Goal: Information Seeking & Learning: Learn about a topic

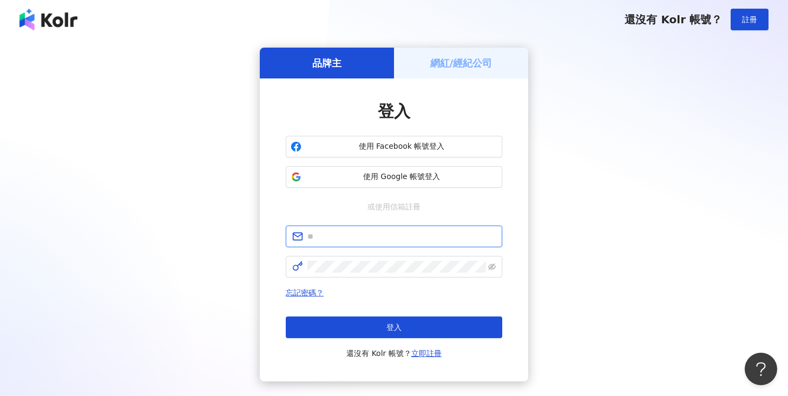
click at [410, 236] on input "text" at bounding box center [401, 237] width 188 height 12
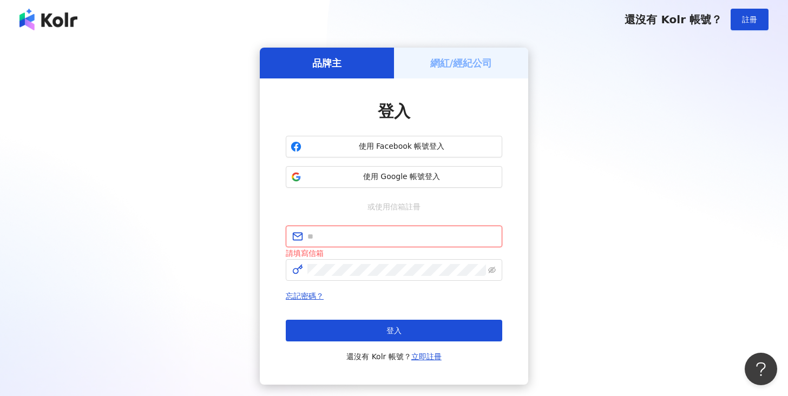
click at [351, 233] on input "text" at bounding box center [401, 237] width 188 height 12
type input "**********"
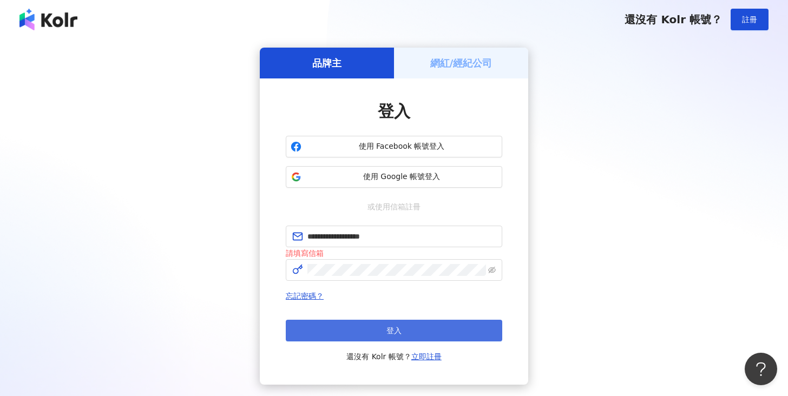
click at [403, 333] on button "登入" at bounding box center [394, 331] width 217 height 22
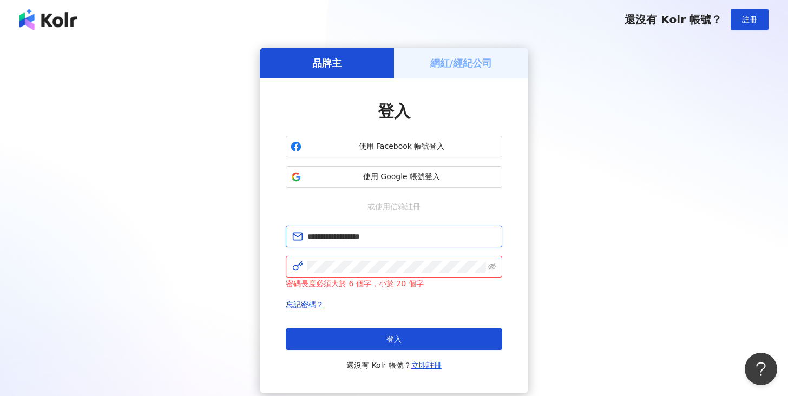
click at [422, 236] on input "**********" at bounding box center [401, 237] width 188 height 12
click at [400, 176] on span "使用 Google 帳號登入" at bounding box center [402, 177] width 192 height 11
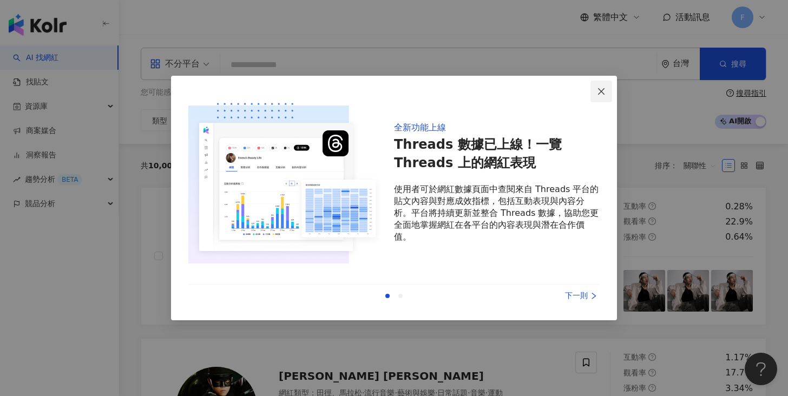
click at [604, 89] on icon "close" at bounding box center [601, 91] width 6 height 6
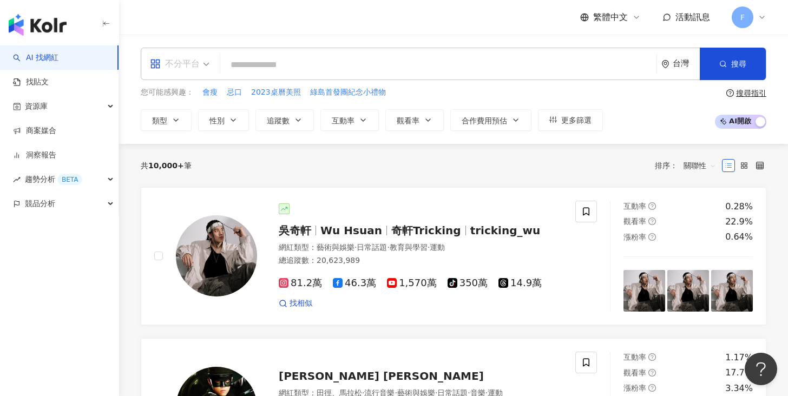
click at [201, 65] on span "不分平台" at bounding box center [180, 63] width 60 height 17
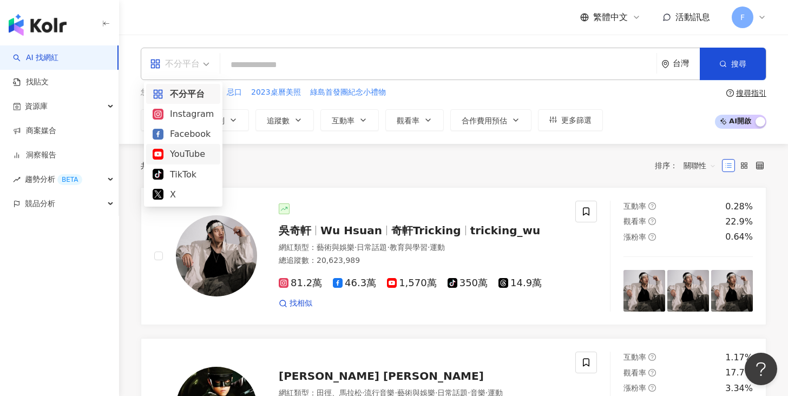
click at [184, 153] on div "YouTube" at bounding box center [183, 154] width 61 height 14
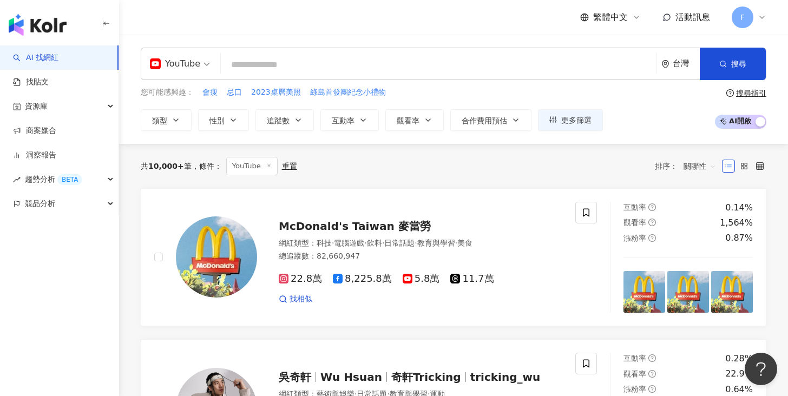
click at [302, 69] on input "search" at bounding box center [438, 65] width 427 height 21
click at [313, 60] on input "search" at bounding box center [438, 65] width 427 height 21
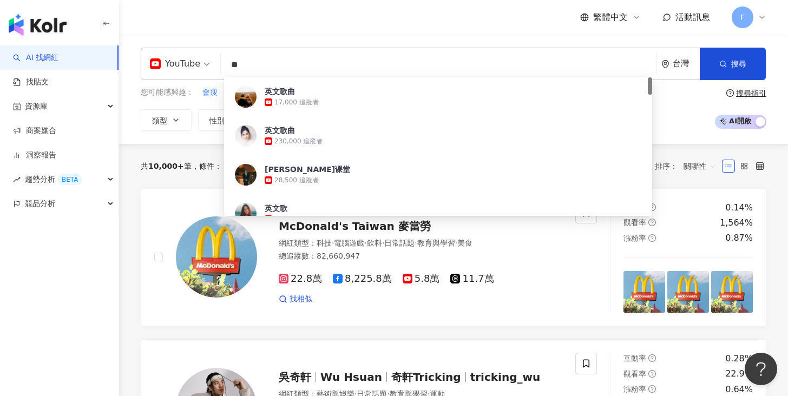
type input "**"
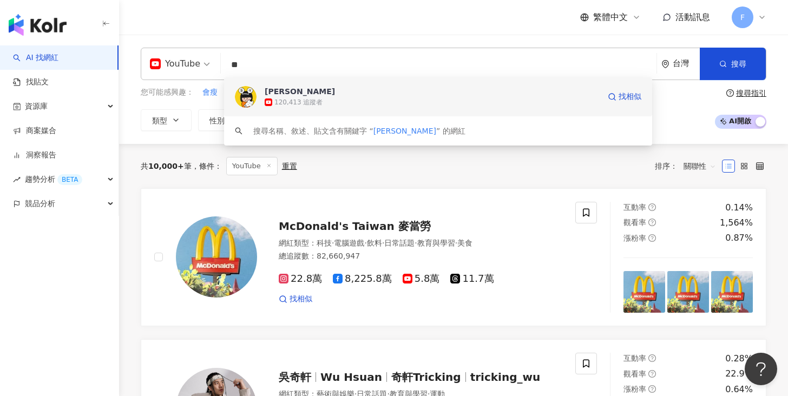
click at [285, 101] on div "120,413 追蹤者" at bounding box center [298, 102] width 48 height 9
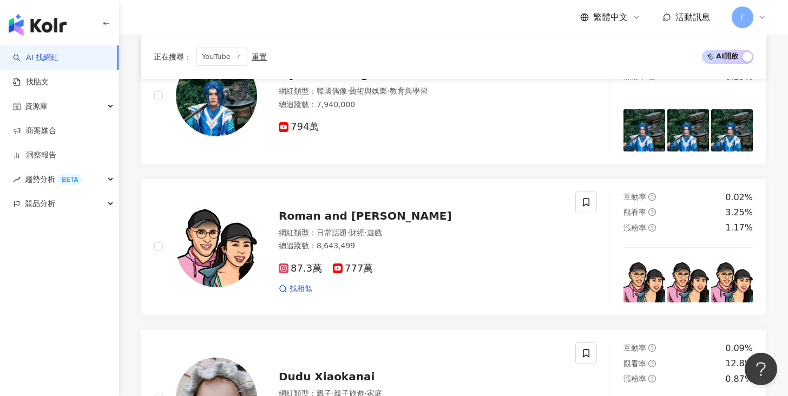
scroll to position [836, 0]
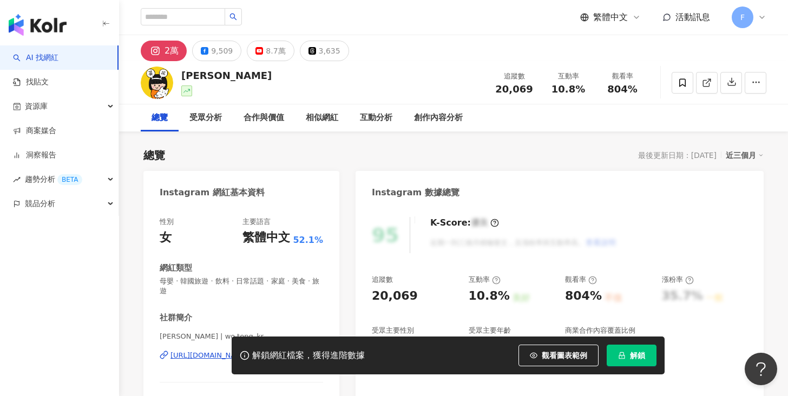
scroll to position [57, 0]
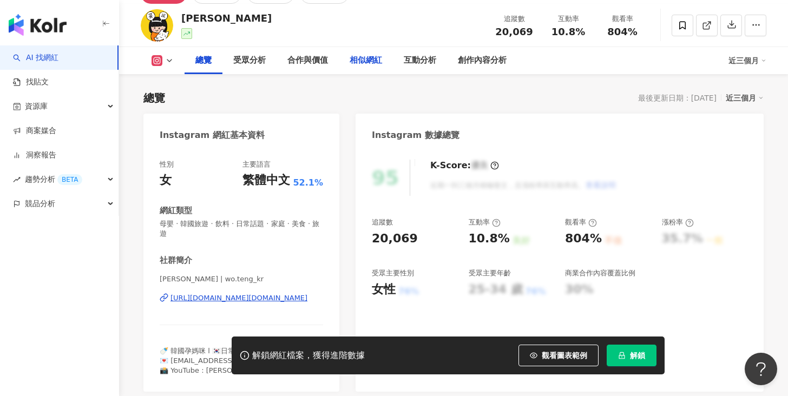
click at [372, 60] on div "相似網紅" at bounding box center [366, 60] width 32 height 13
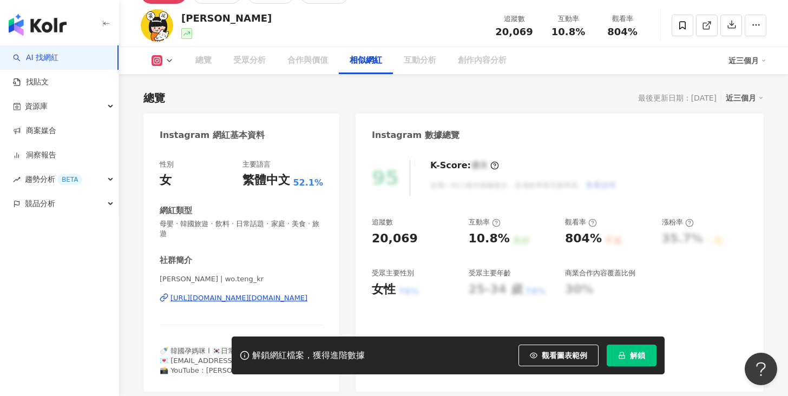
scroll to position [1756, 0]
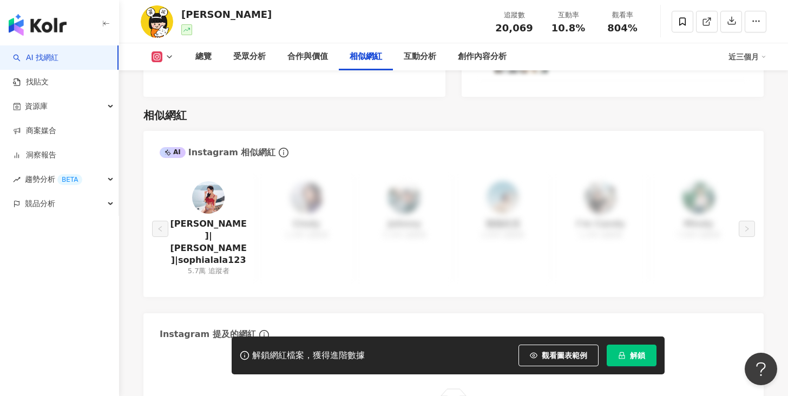
click at [204, 181] on img at bounding box center [208, 197] width 32 height 32
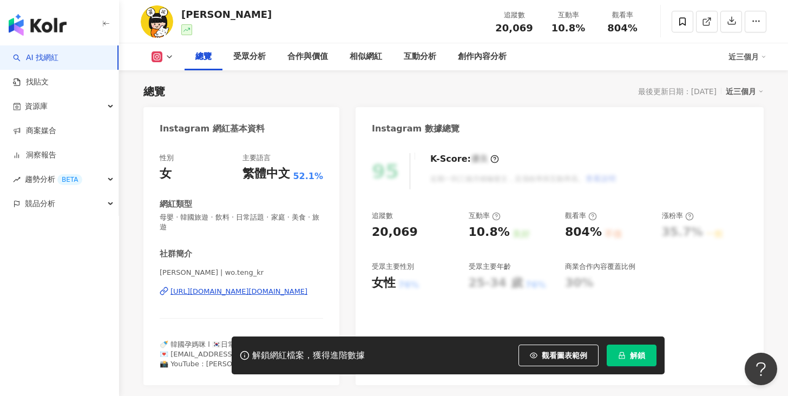
scroll to position [0, 0]
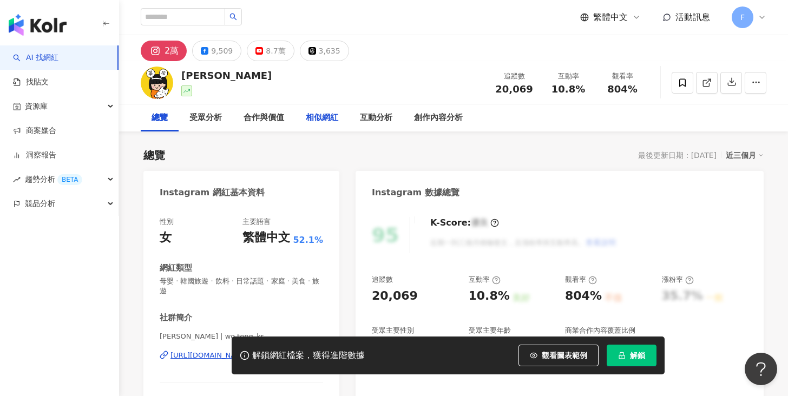
click at [313, 121] on div "相似網紅" at bounding box center [322, 118] width 32 height 13
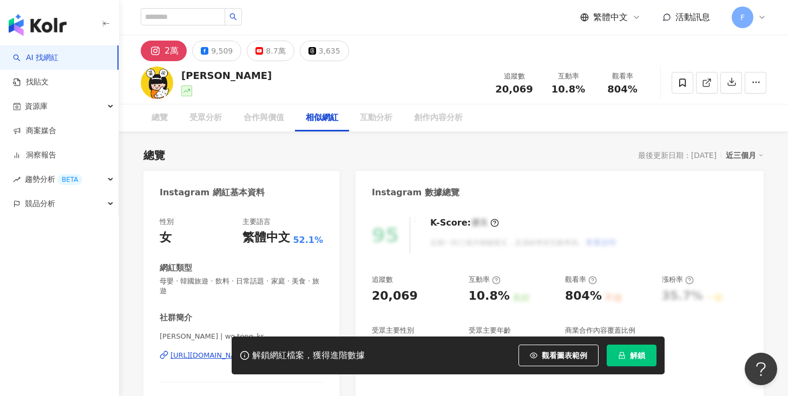
scroll to position [1756, 0]
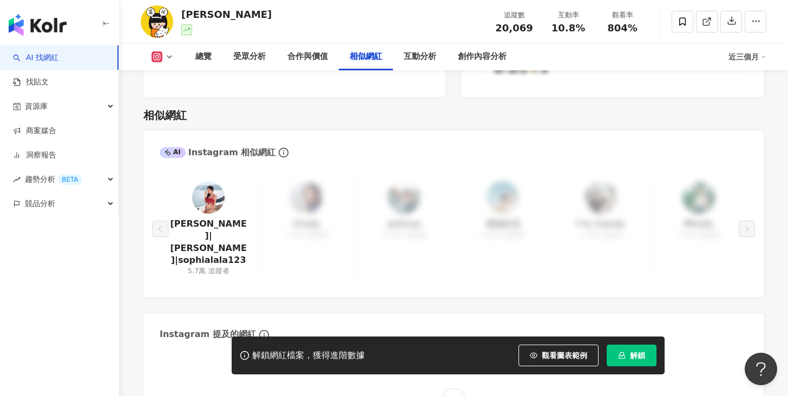
click at [178, 147] on div "AI" at bounding box center [173, 152] width 26 height 11
click at [552, 194] on div "小孟|Sophia|sophialala123 5.7萬 追蹤者 Cindy 1,300 追蹤者 Johnny 5,300 追蹤者 強強生活 2,800 追蹤…" at bounding box center [454, 229] width 588 height 104
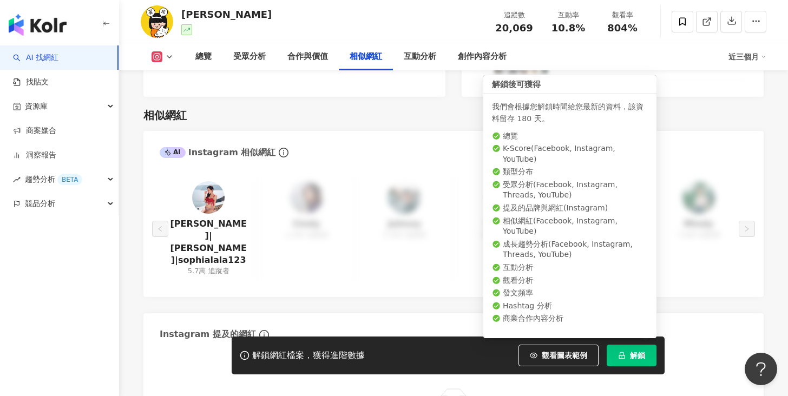
click at [627, 359] on button "解鎖" at bounding box center [632, 356] width 50 height 22
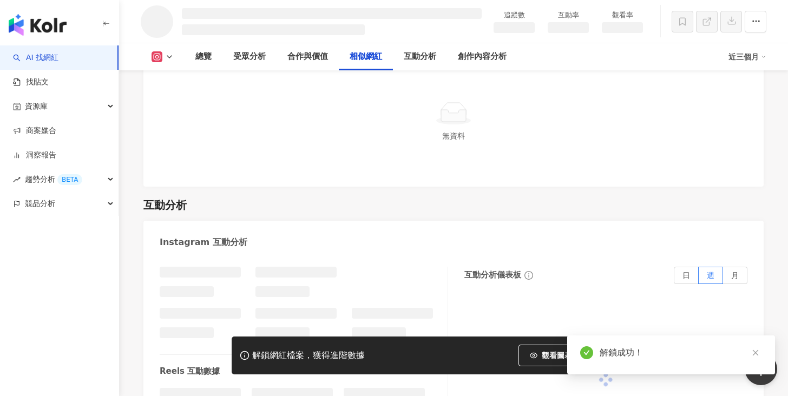
scroll to position [1744, 0]
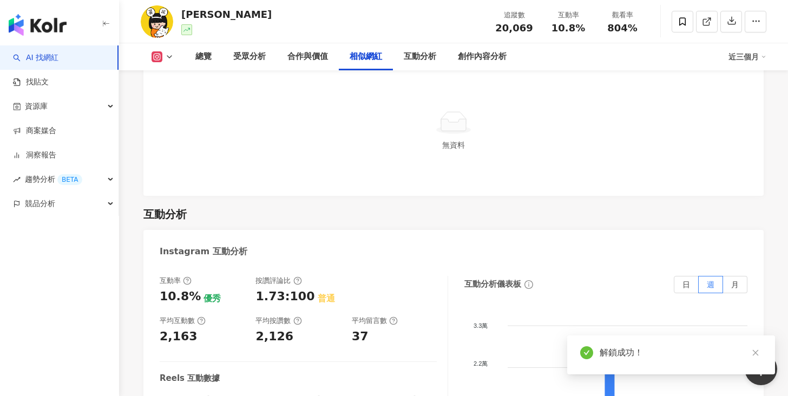
scroll to position [1710, 0]
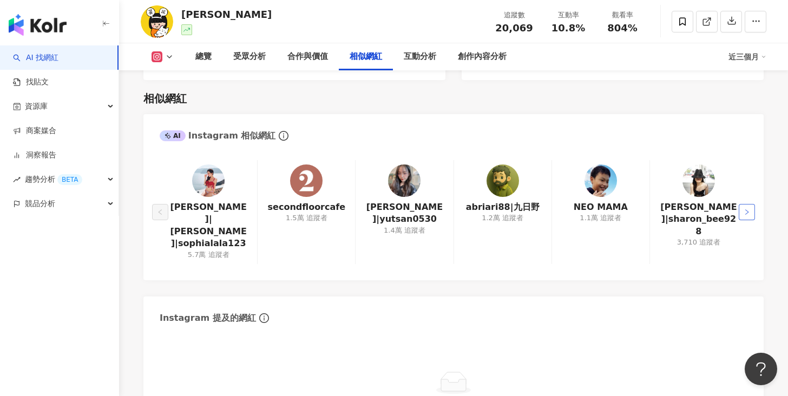
click at [744, 204] on button "button" at bounding box center [747, 212] width 16 height 16
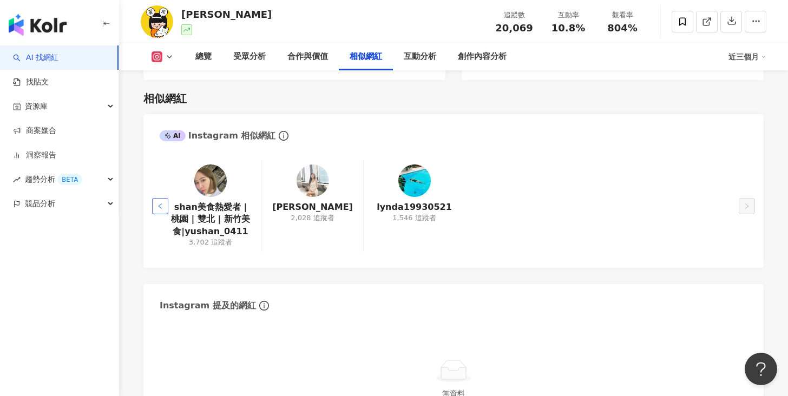
click at [164, 198] on button "button" at bounding box center [160, 206] width 16 height 16
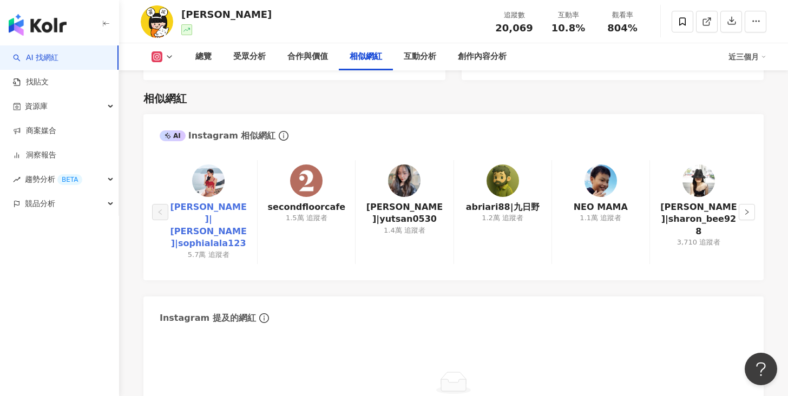
click at [208, 214] on link "小孟|Sophia|sophialala123" at bounding box center [208, 225] width 80 height 49
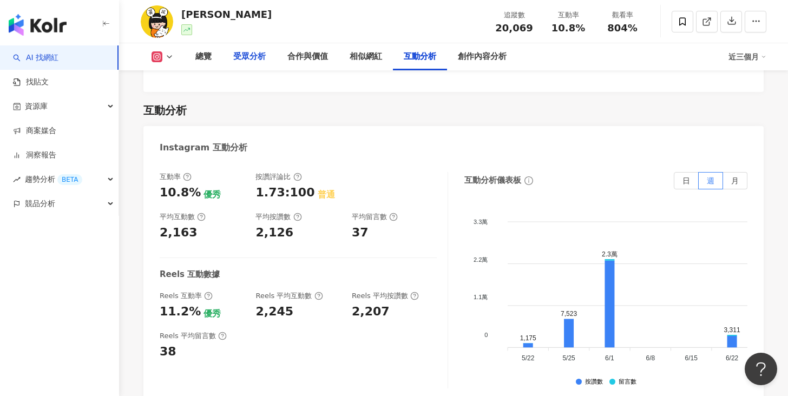
click at [243, 54] on div "受眾分析" at bounding box center [249, 56] width 32 height 13
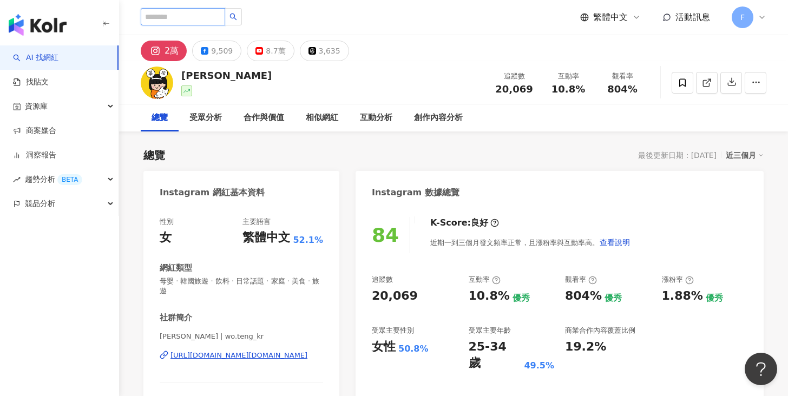
click at [166, 14] on input "search" at bounding box center [183, 16] width 84 height 17
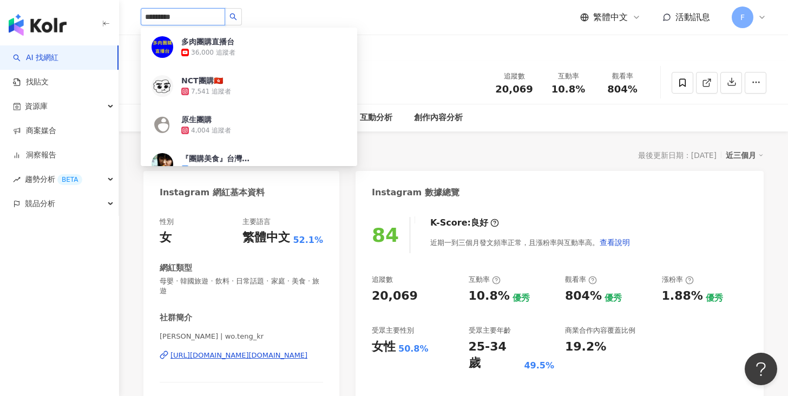
type input "********"
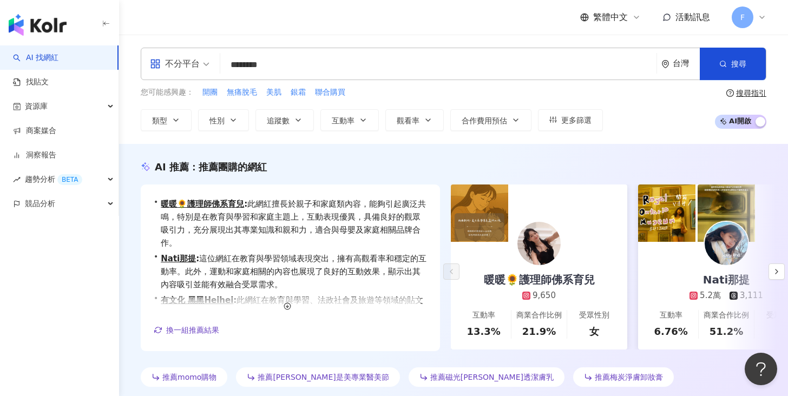
type input "********"
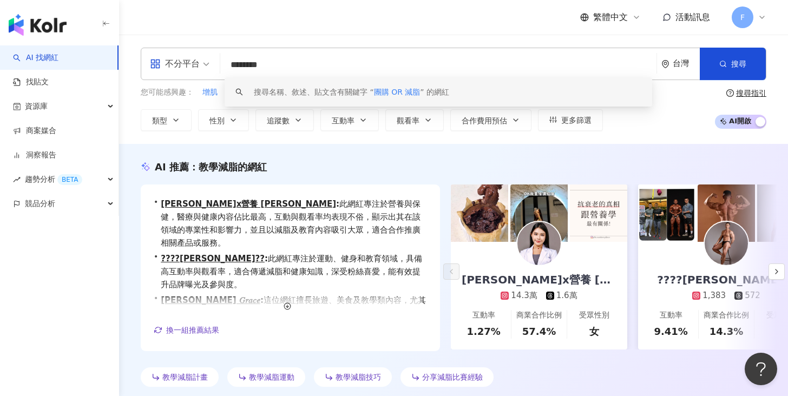
click at [361, 162] on div "AI 推薦 ： 教學減脂的網紅" at bounding box center [454, 167] width 626 height 14
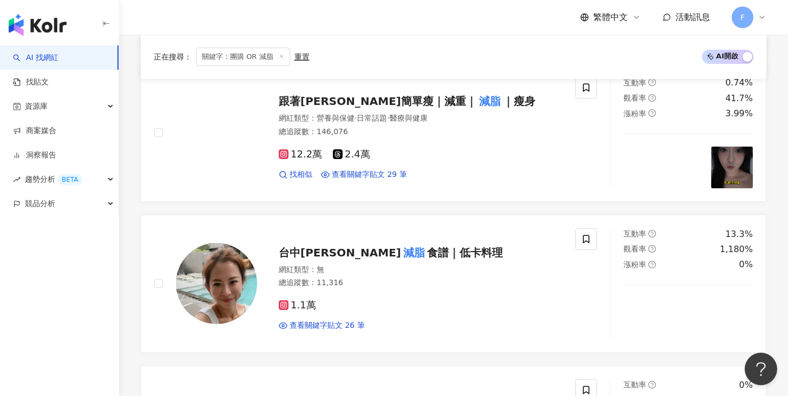
scroll to position [588, 0]
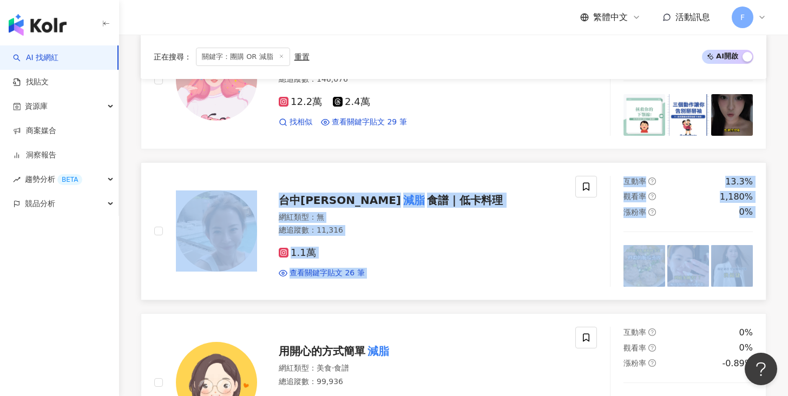
click at [287, 254] on icon at bounding box center [284, 253] width 10 height 10
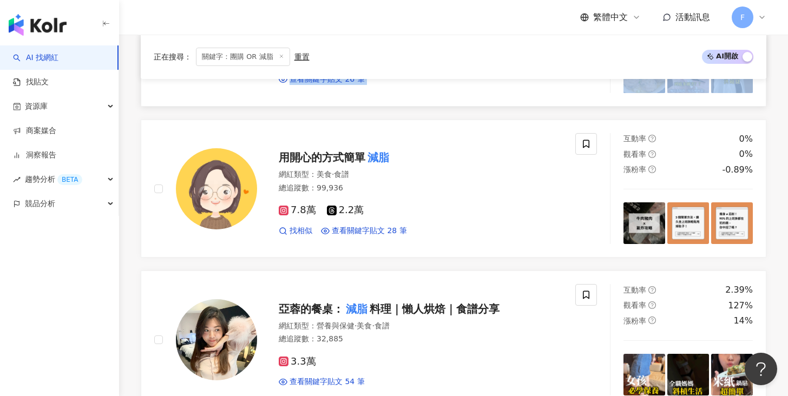
scroll to position [785, 0]
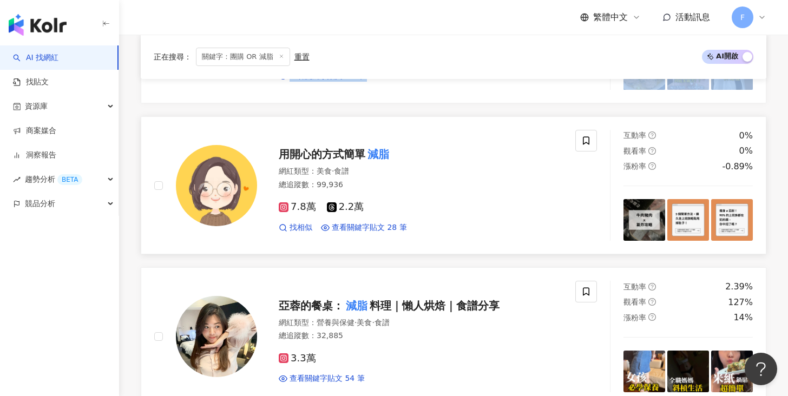
click at [282, 212] on icon at bounding box center [284, 207] width 10 height 10
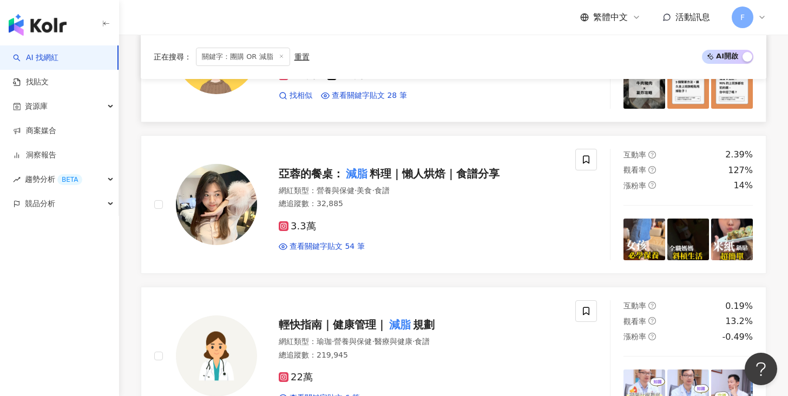
scroll to position [971, 0]
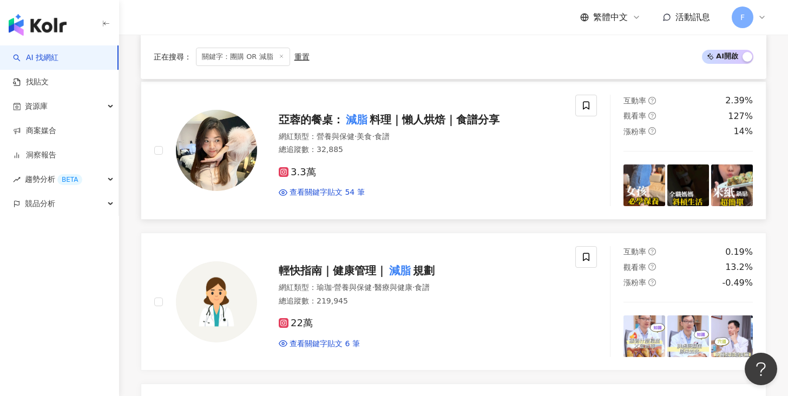
click at [337, 121] on span "亞蓉的餐桌：" at bounding box center [311, 119] width 65 height 13
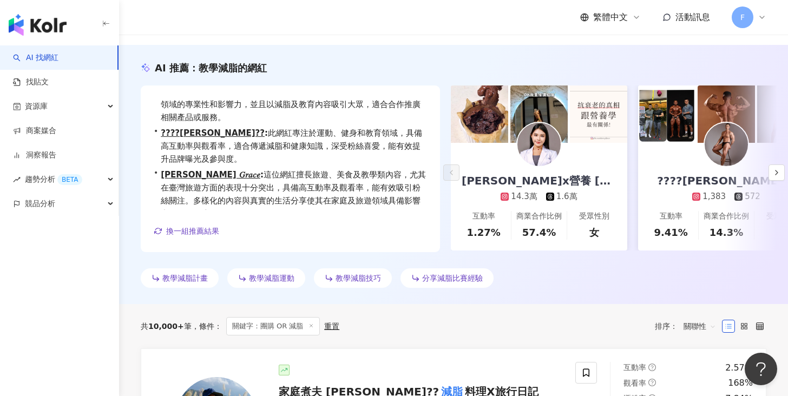
scroll to position [101, 0]
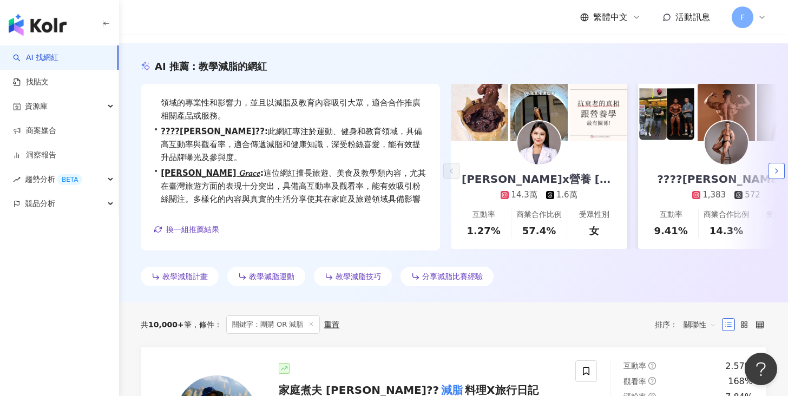
click at [774, 170] on icon "button" at bounding box center [777, 171] width 9 height 9
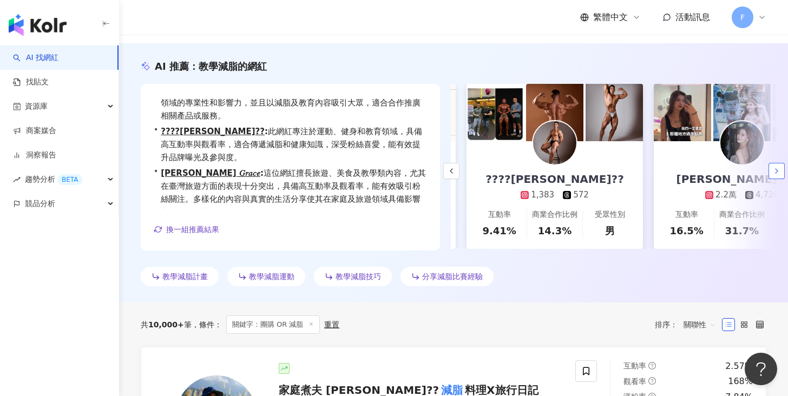
scroll to position [0, 187]
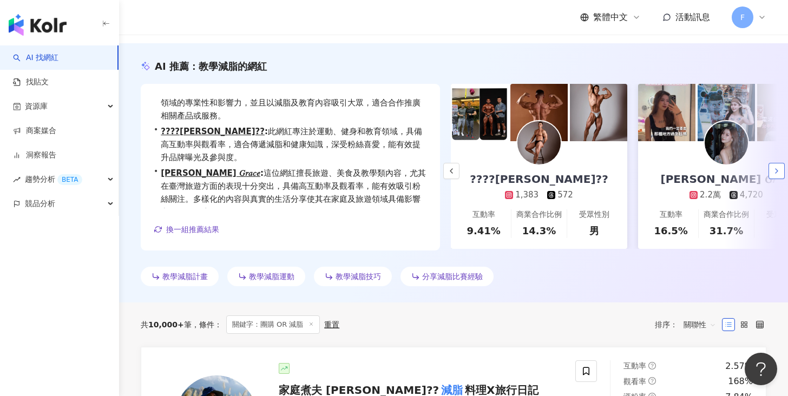
click at [774, 171] on icon "button" at bounding box center [777, 171] width 9 height 9
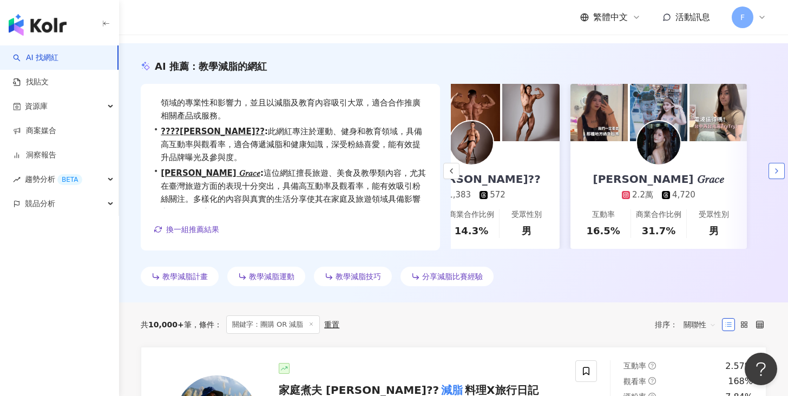
scroll to position [0, 257]
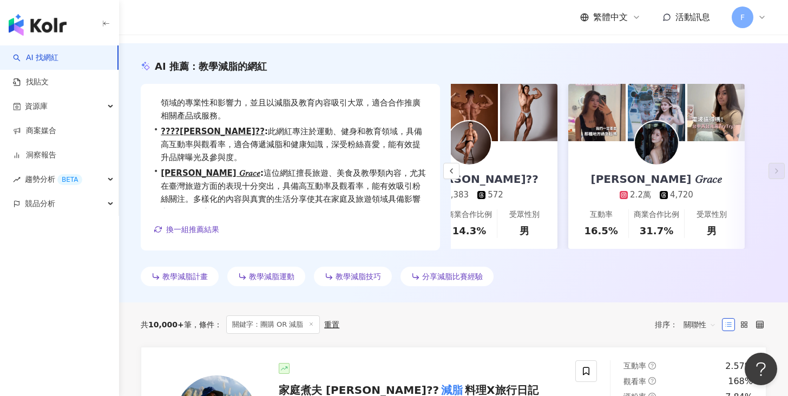
click at [659, 174] on div "[PERSON_NAME] 𝐺𝑟𝑎𝑐𝑒" at bounding box center [656, 179] width 153 height 15
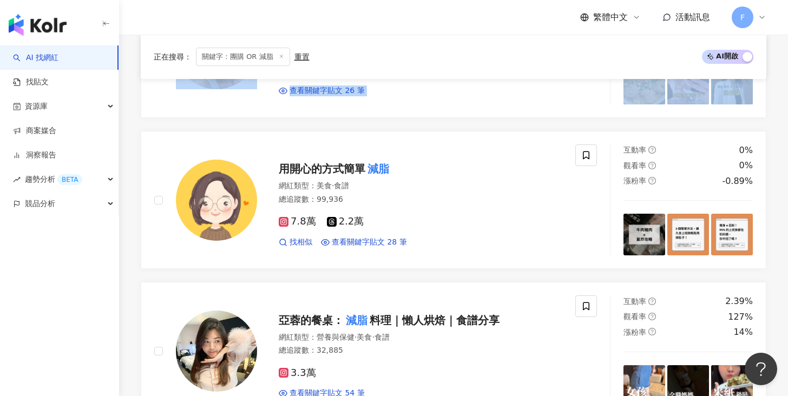
scroll to position [821, 0]
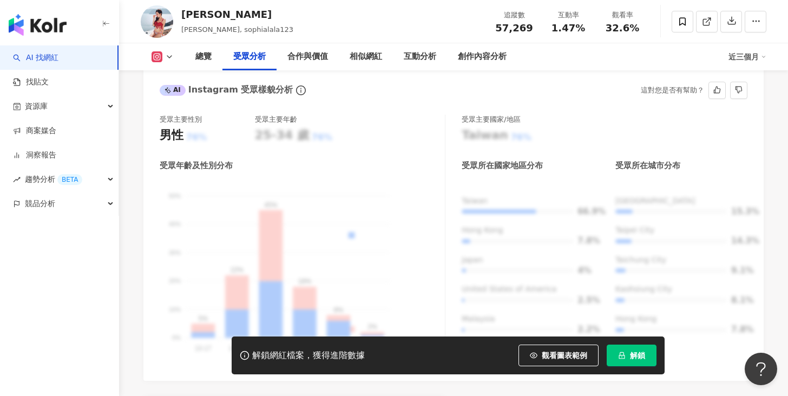
scroll to position [991, 0]
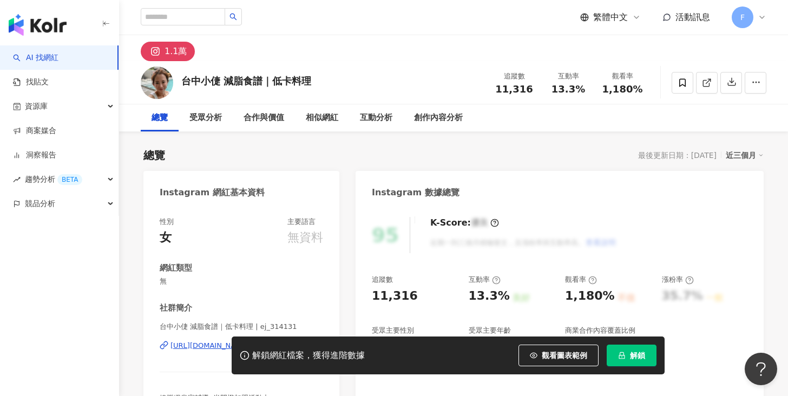
click at [153, 50] on icon at bounding box center [155, 51] width 7 height 7
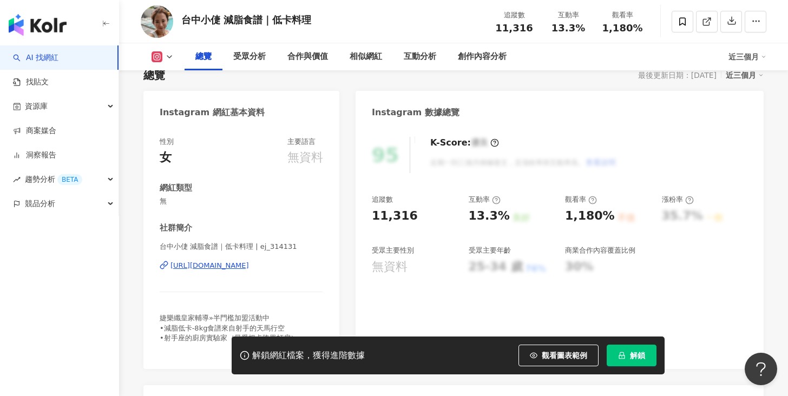
click at [249, 266] on div "https://www.instagram.com/ej_314131/?fbclid=IwY2xjawL48fVleHRuA2FlbQIxMABicmlkE…" at bounding box center [210, 266] width 78 height 10
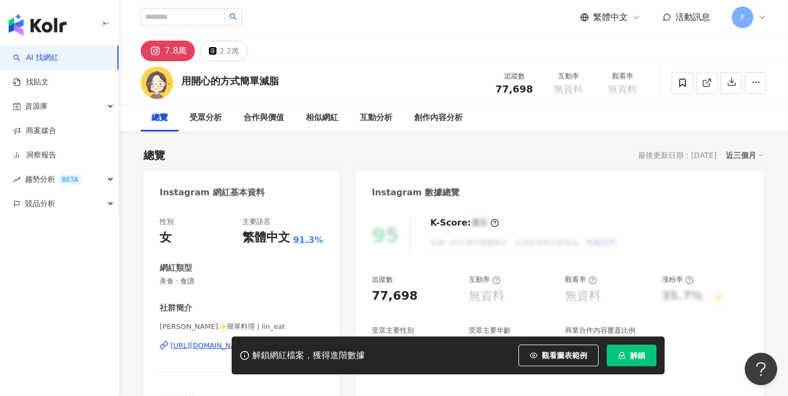
click at [174, 49] on div "7.8萬" at bounding box center [176, 50] width 22 height 15
click at [154, 53] on icon at bounding box center [155, 51] width 7 height 7
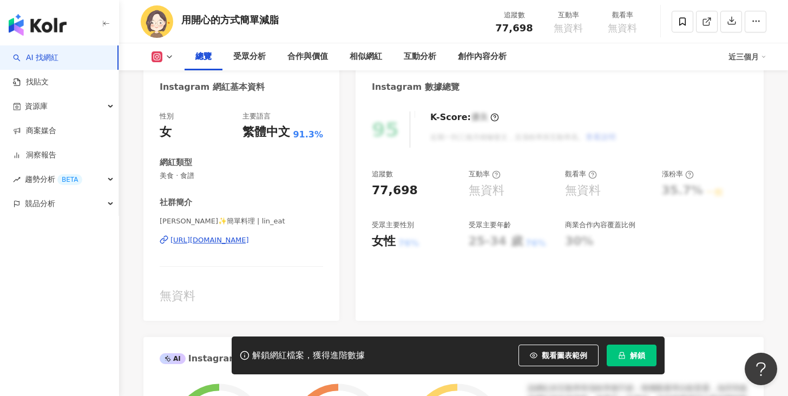
scroll to position [131, 0]
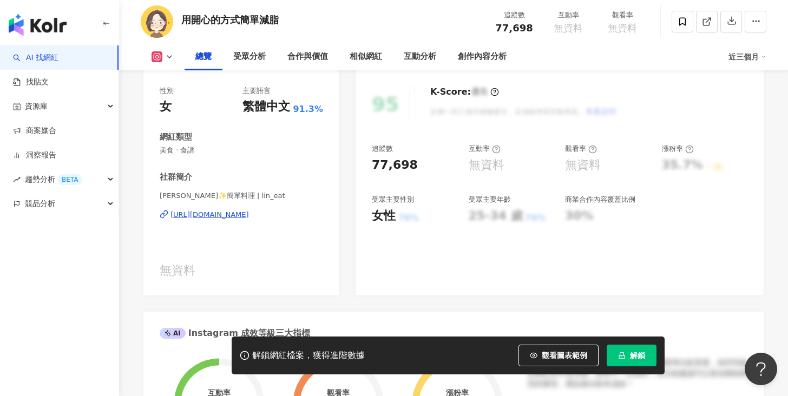
click at [231, 214] on div "https://www.instagram.com/lin_eat/" at bounding box center [210, 215] width 78 height 10
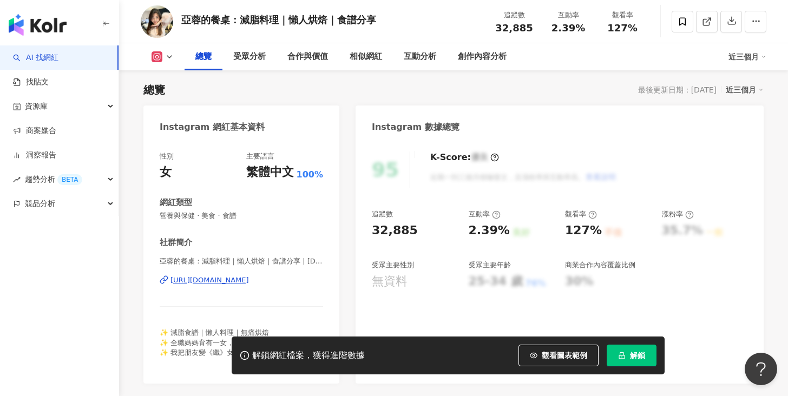
scroll to position [86, 0]
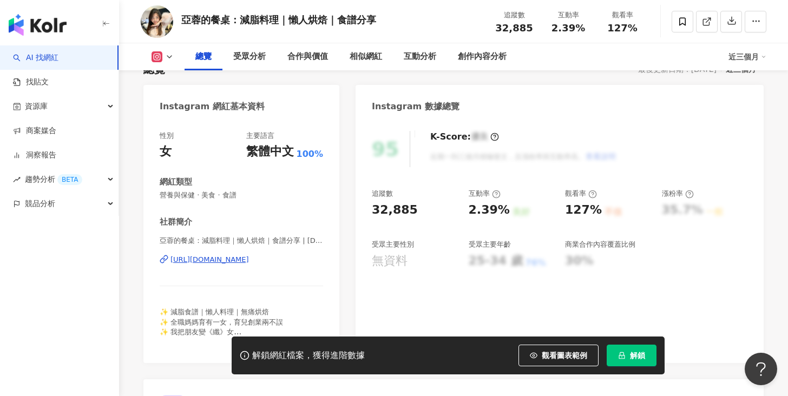
click at [249, 259] on div "[URL][DOMAIN_NAME]" at bounding box center [210, 260] width 78 height 10
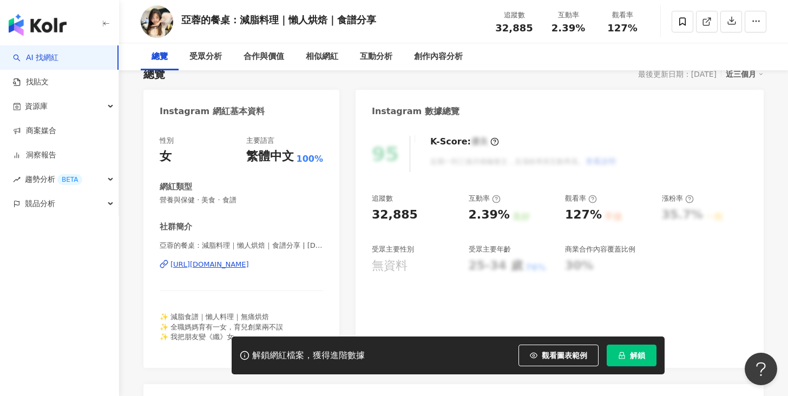
scroll to position [0, 0]
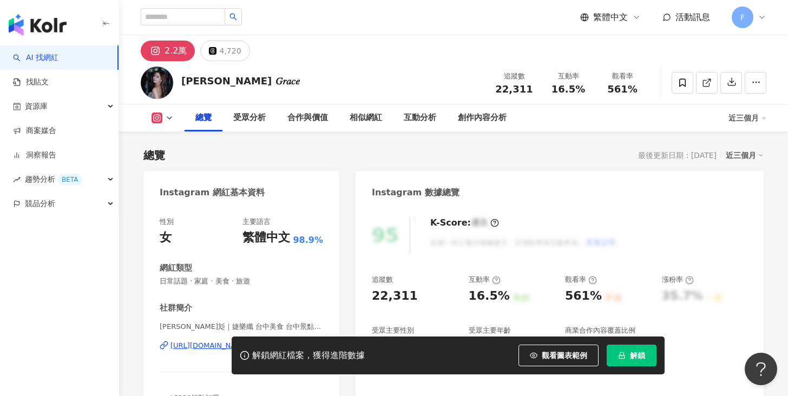
scroll to position [122, 0]
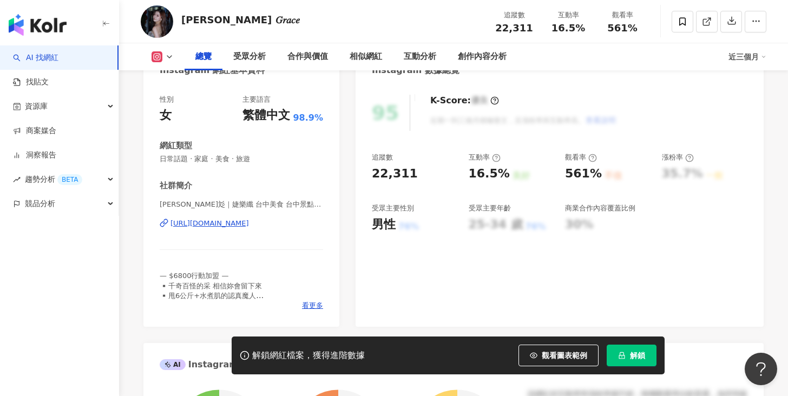
click at [232, 227] on div "[URL][DOMAIN_NAME]" at bounding box center [210, 224] width 78 height 10
